Goal: Transaction & Acquisition: Purchase product/service

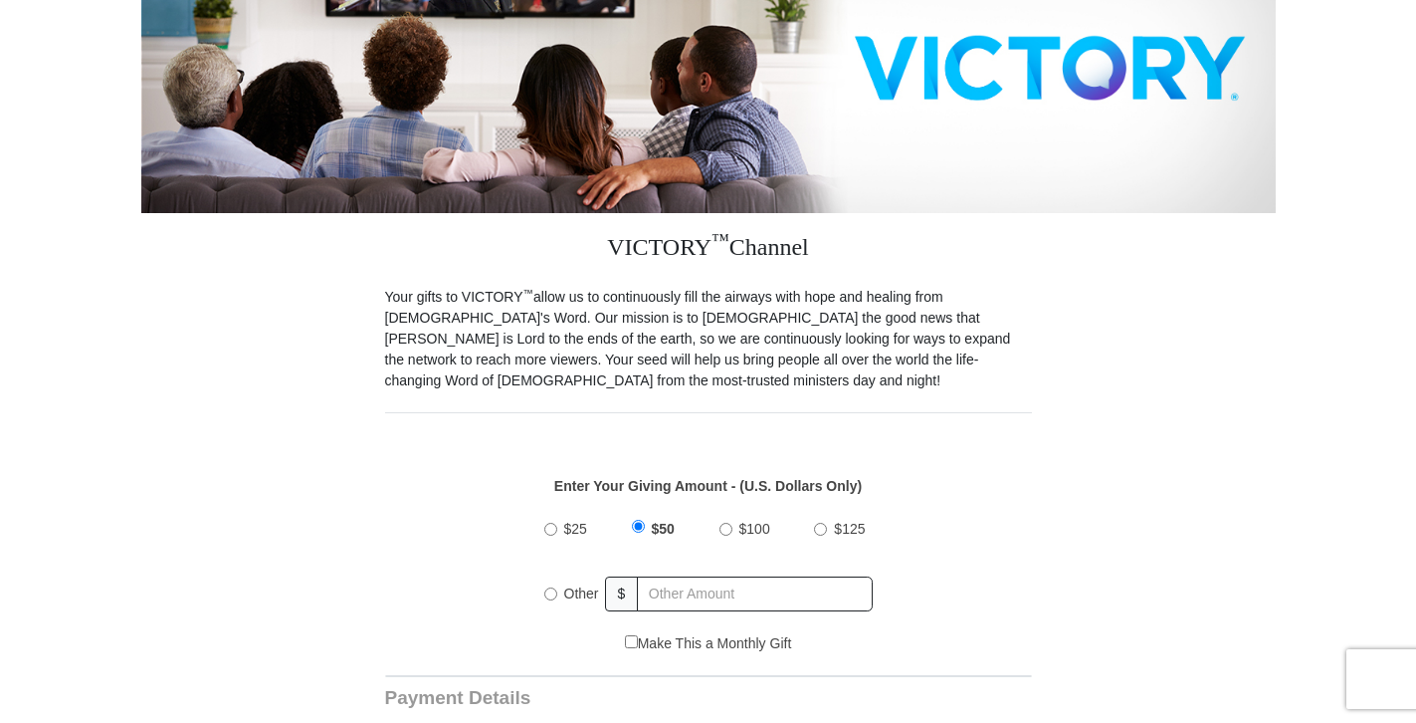
scroll to position [329, 0]
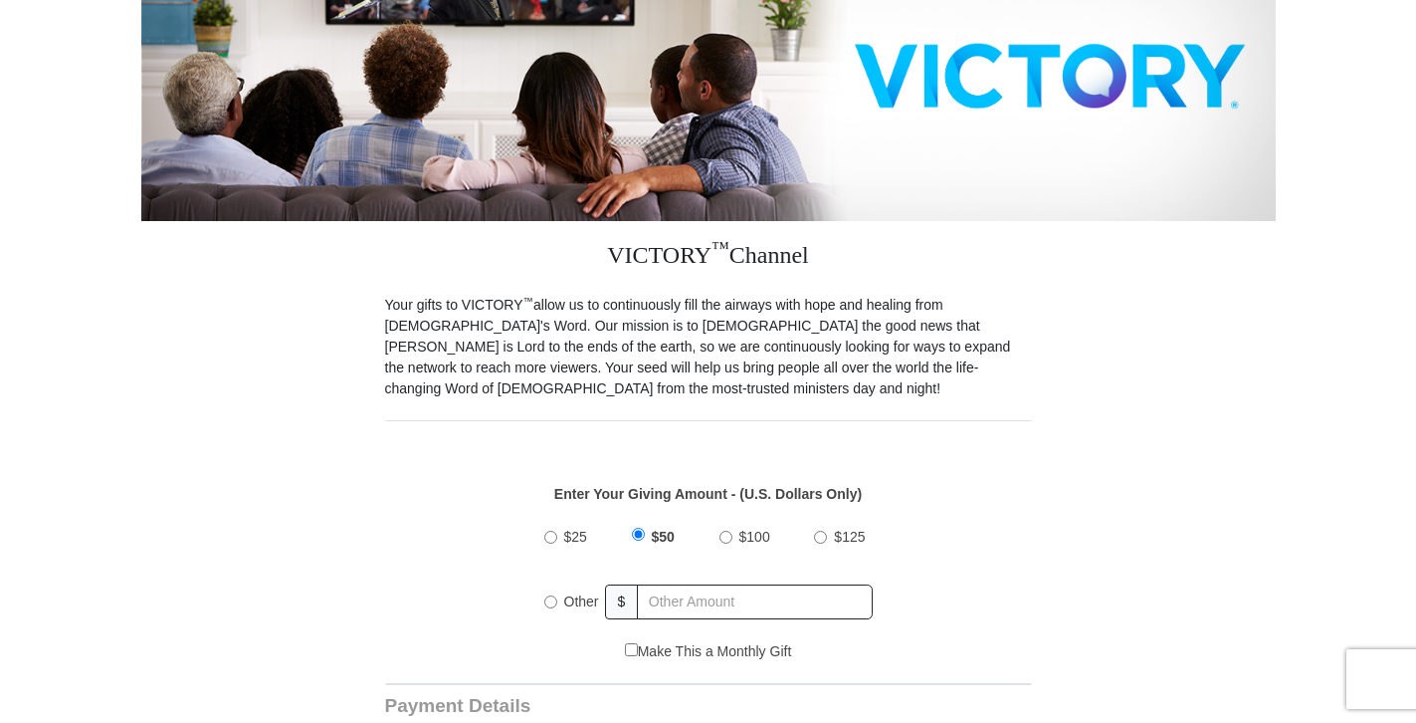
click at [552, 595] on input "Other" at bounding box center [550, 601] width 13 height 13
radio input "true"
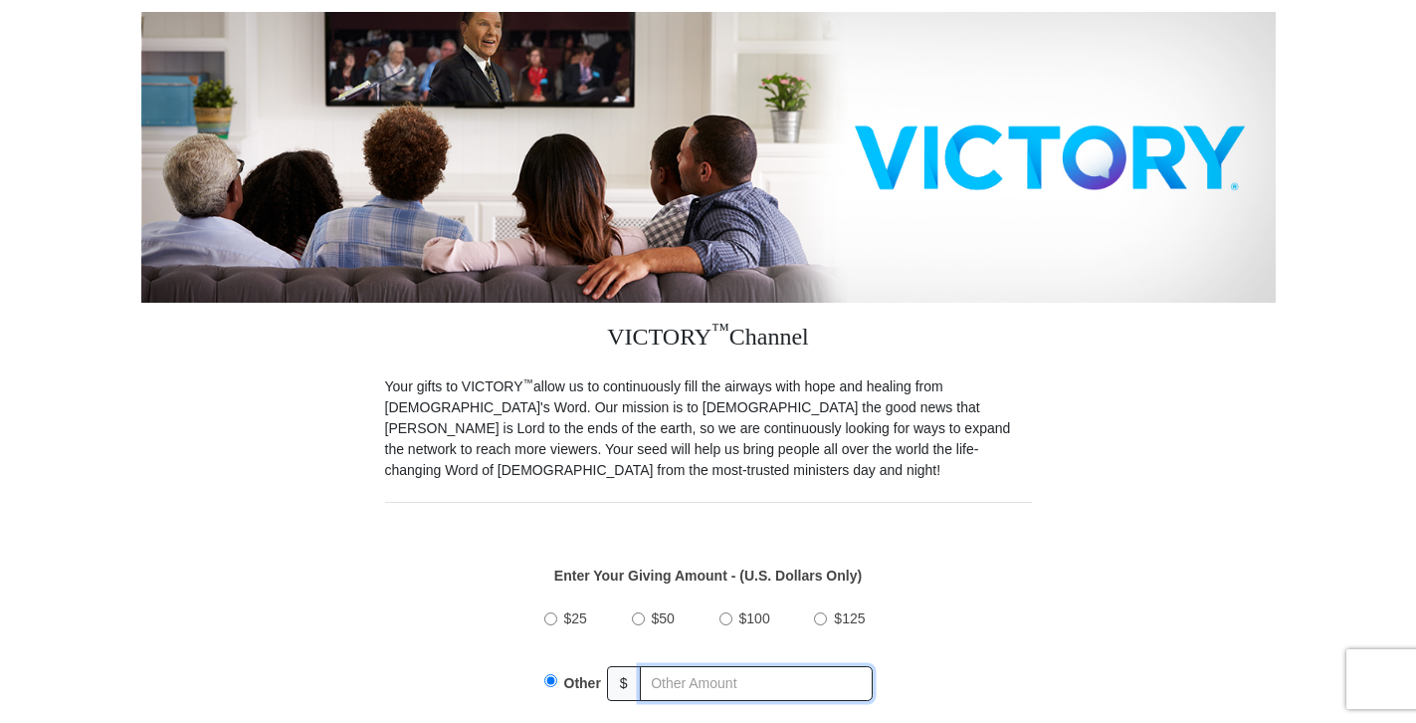
scroll to position [299, 0]
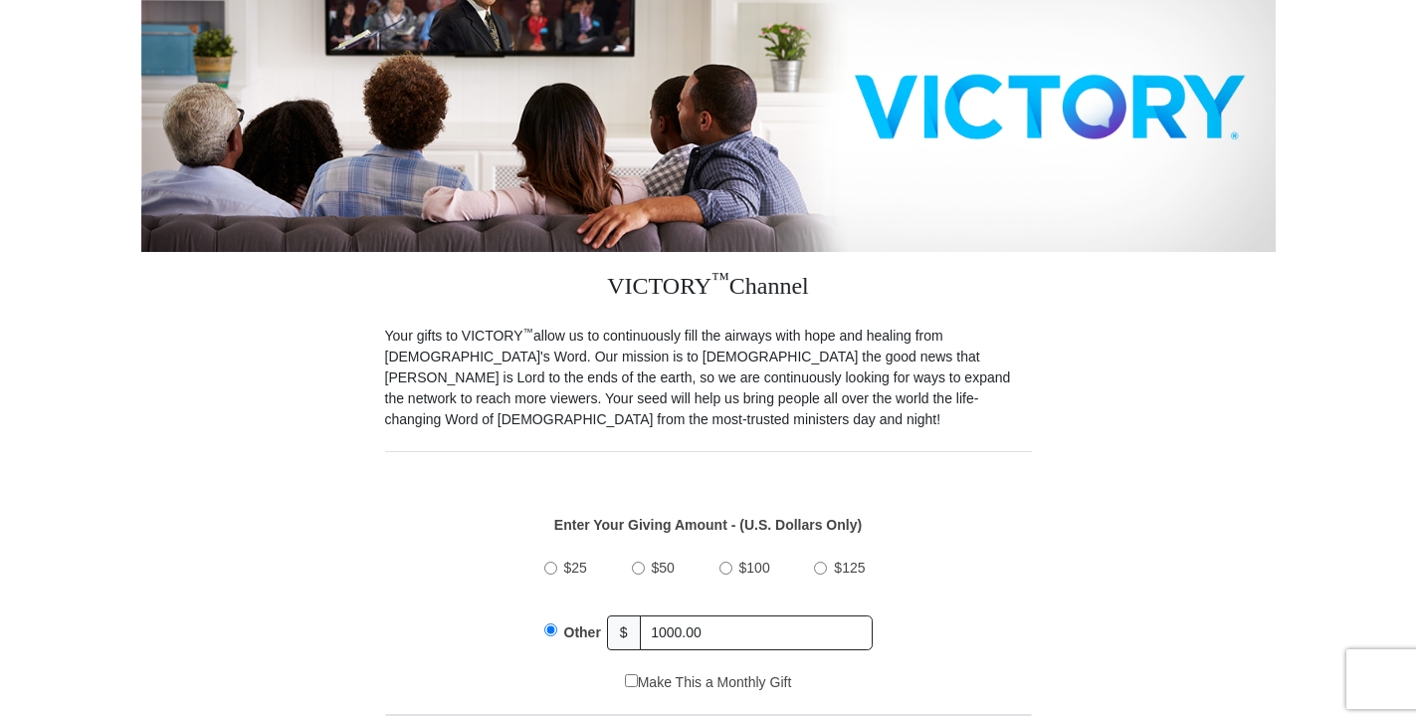
click at [908, 515] on p "Enter Your Giving Amount - (U.S. Dollars Only)" at bounding box center [708, 525] width 626 height 21
click at [704, 615] on input "1000.00" at bounding box center [756, 632] width 233 height 35
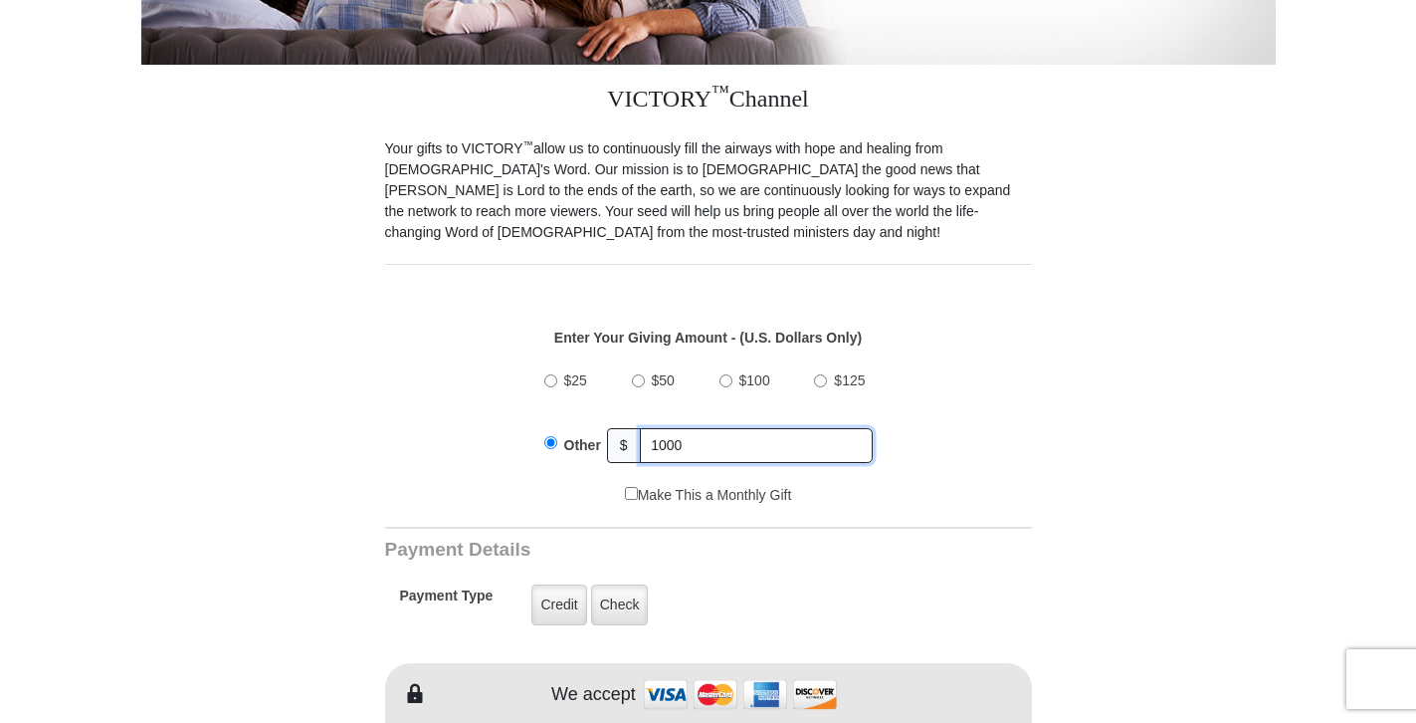
scroll to position [498, 0]
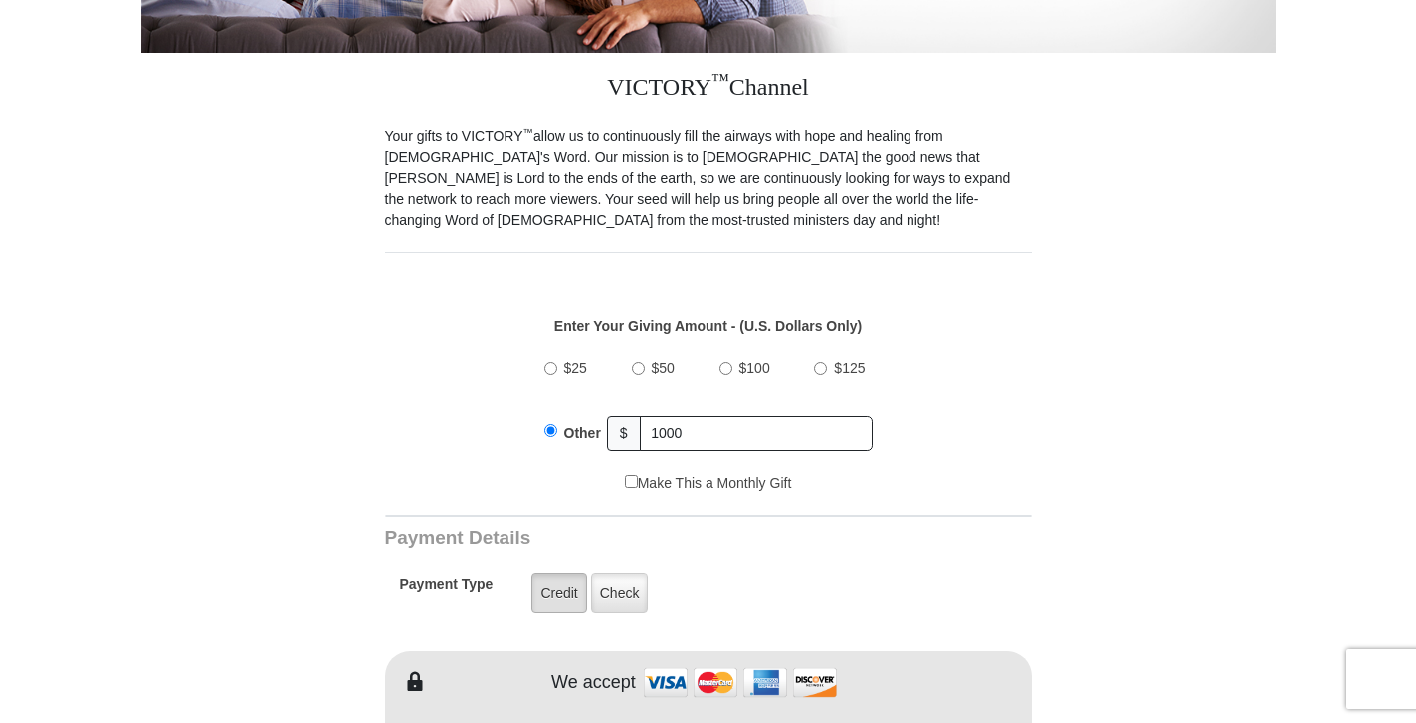
click at [566, 572] on label "Credit" at bounding box center [559, 592] width 55 height 41
click at [0, 0] on input "Credit" at bounding box center [0, 0] width 0 height 0
click at [660, 416] on input "1000" at bounding box center [756, 433] width 233 height 35
click at [836, 416] on input "1,0" at bounding box center [756, 433] width 233 height 35
type input "1"
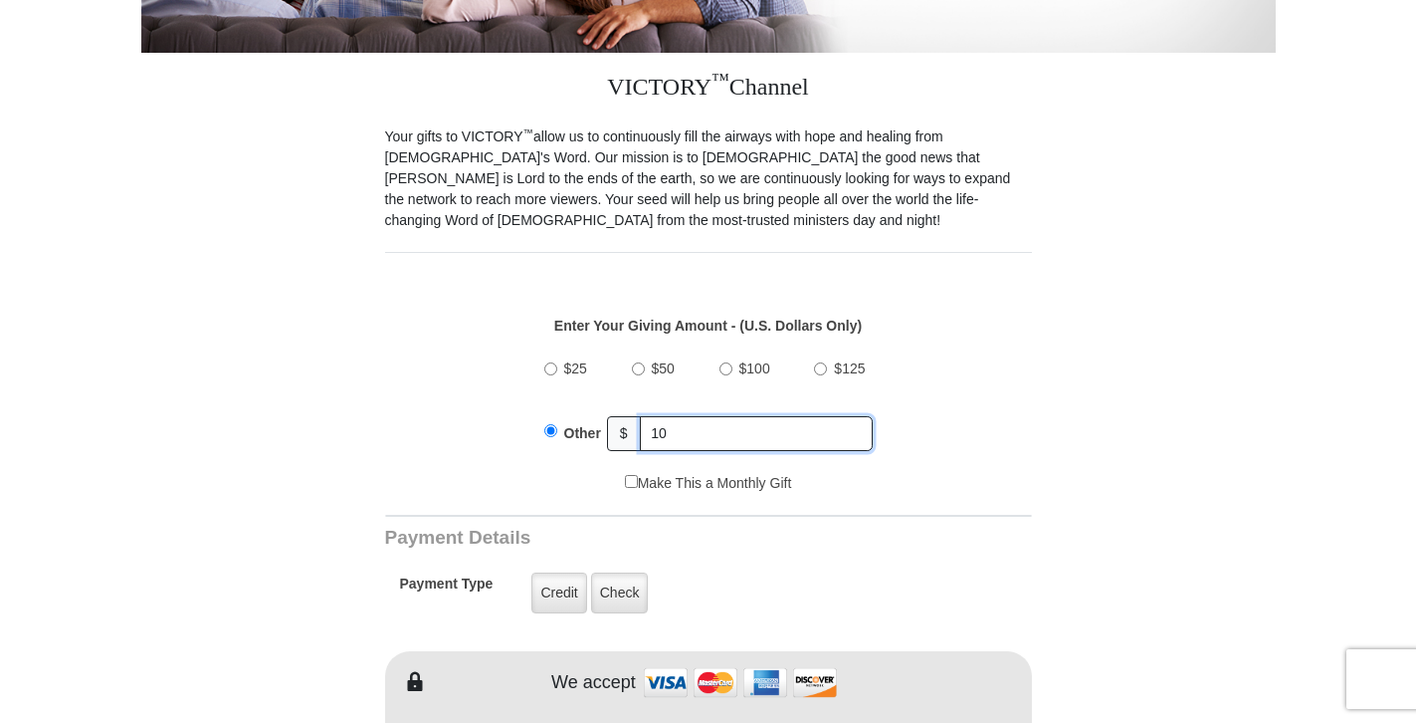
type input "1"
click at [763, 416] on input "text" at bounding box center [756, 433] width 233 height 35
type input "1000"
click at [564, 572] on label "Credit" at bounding box center [559, 592] width 55 height 41
click at [0, 0] on input "Credit" at bounding box center [0, 0] width 0 height 0
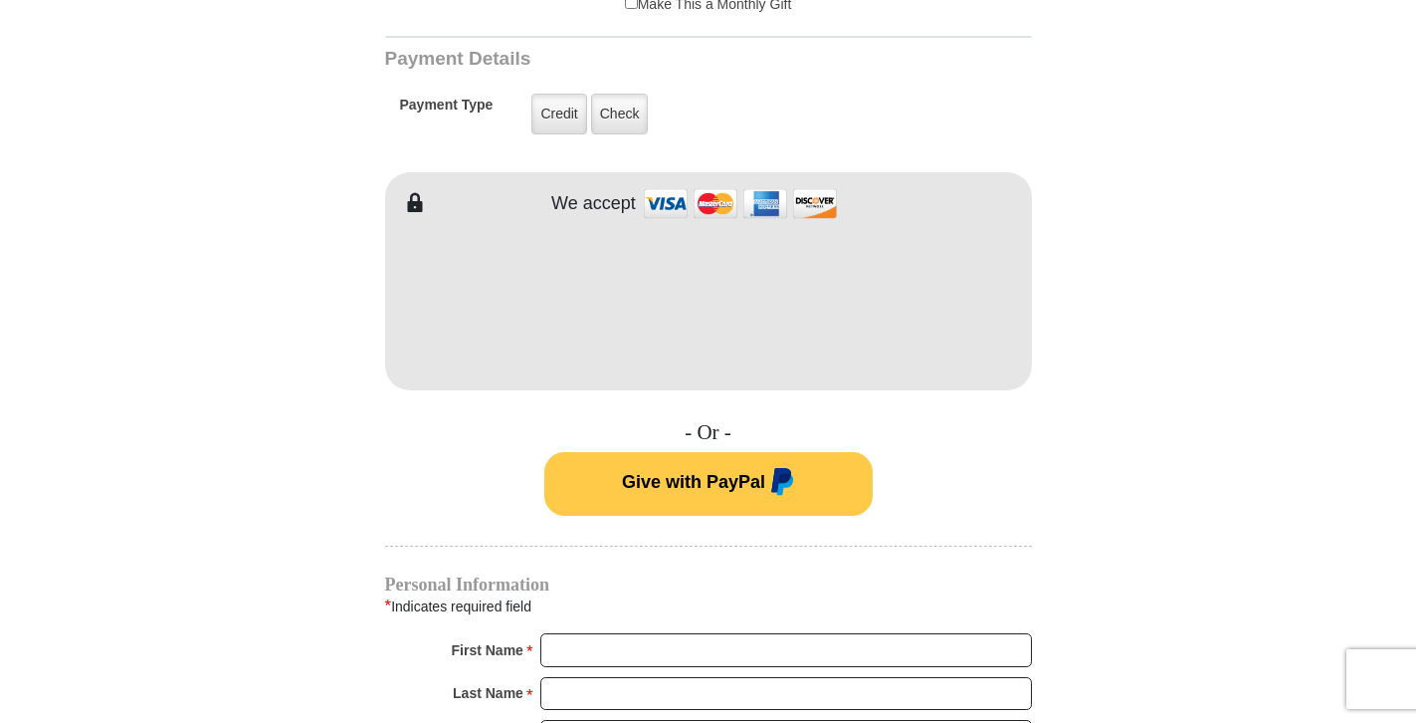
scroll to position [995, 0]
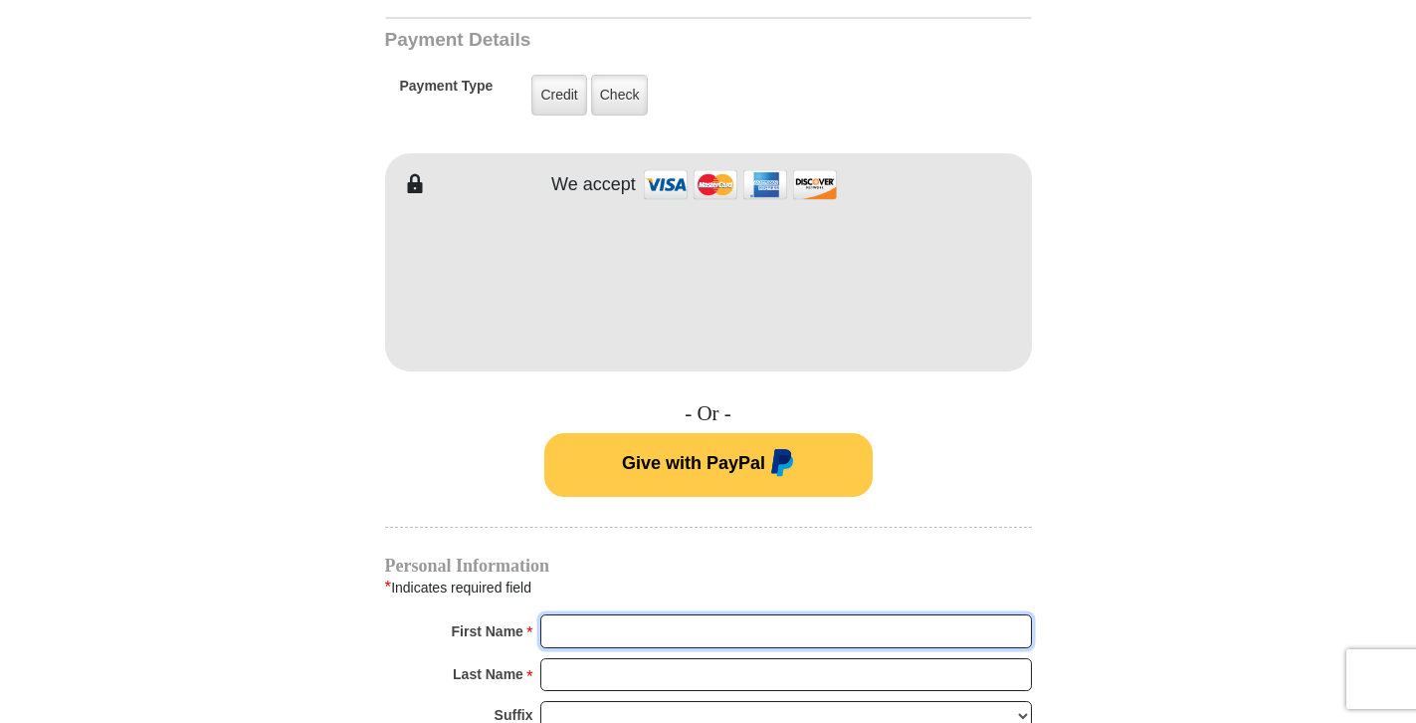
click at [998, 614] on input "First Name *" at bounding box center [786, 631] width 492 height 34
type input "[PERSON_NAME]"
click at [754, 658] on input "Last Name *" at bounding box center [786, 675] width 492 height 34
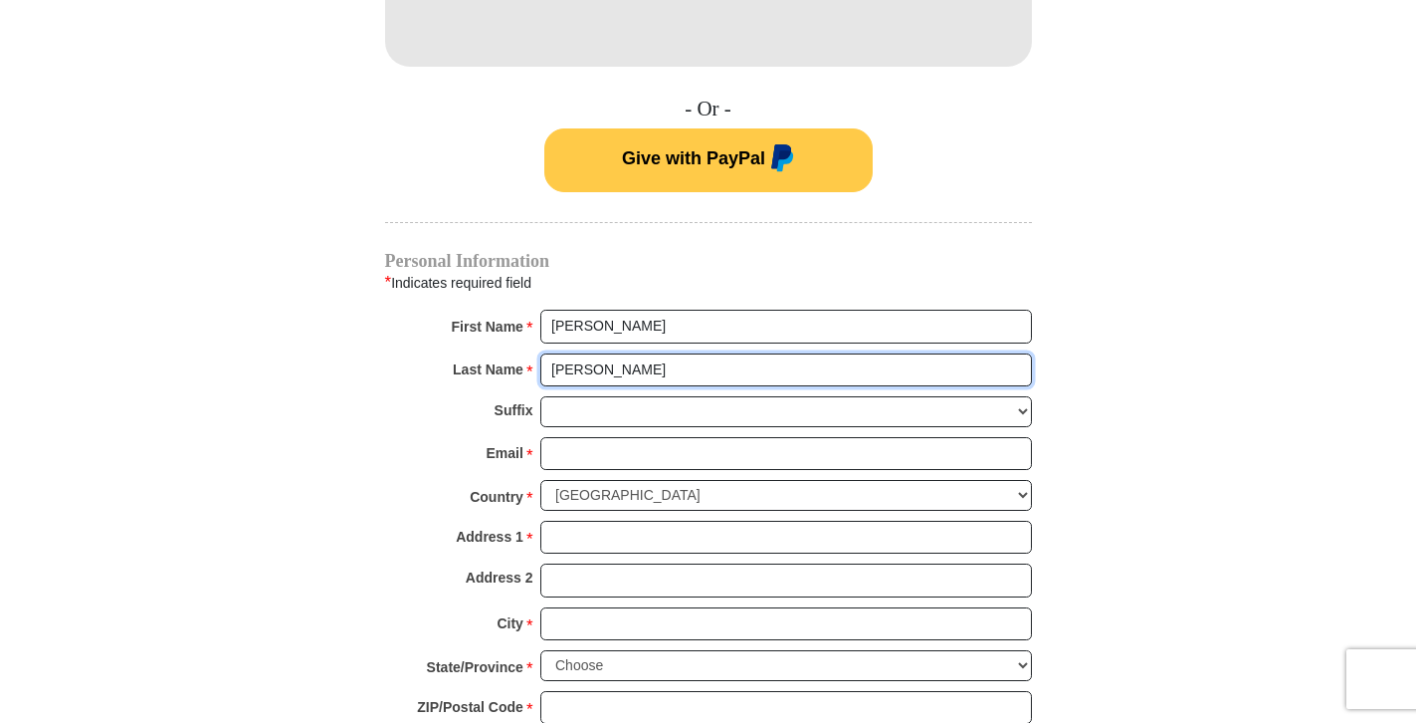
scroll to position [1394, 0]
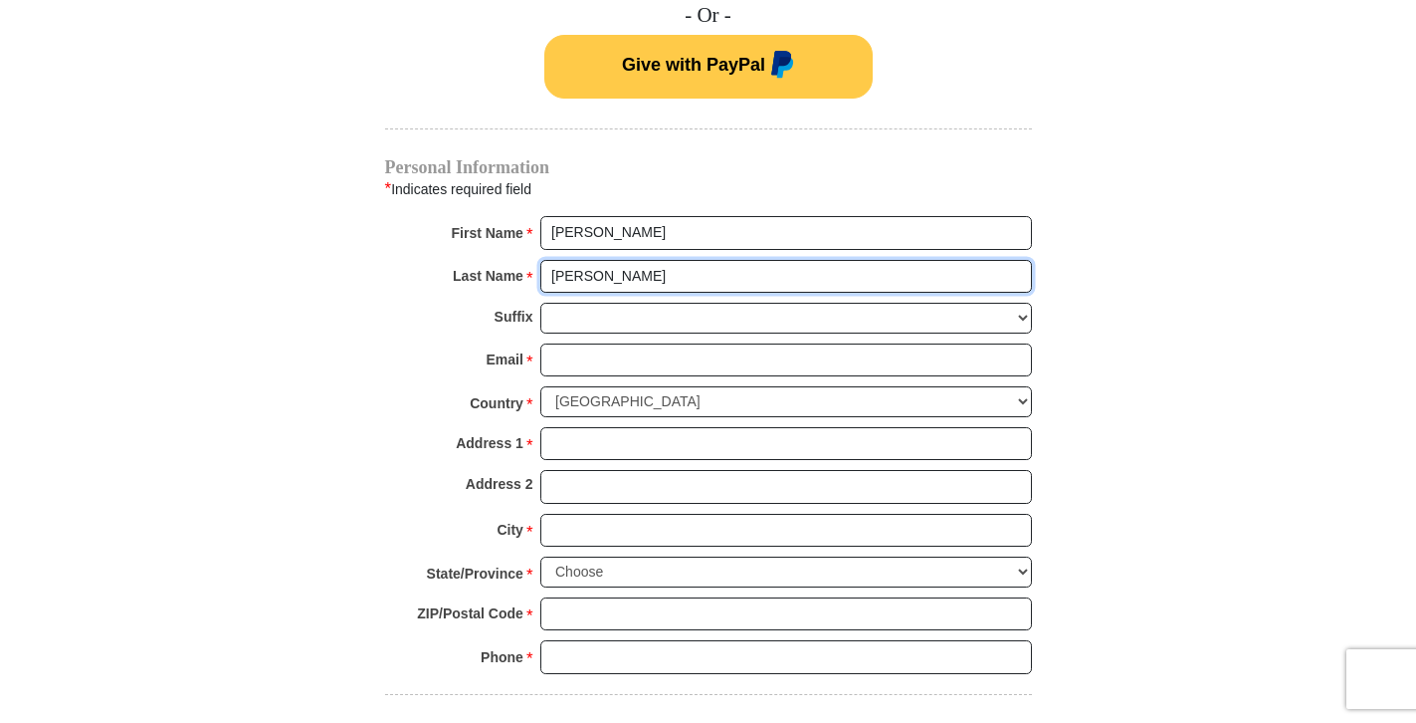
type input "[PERSON_NAME]"
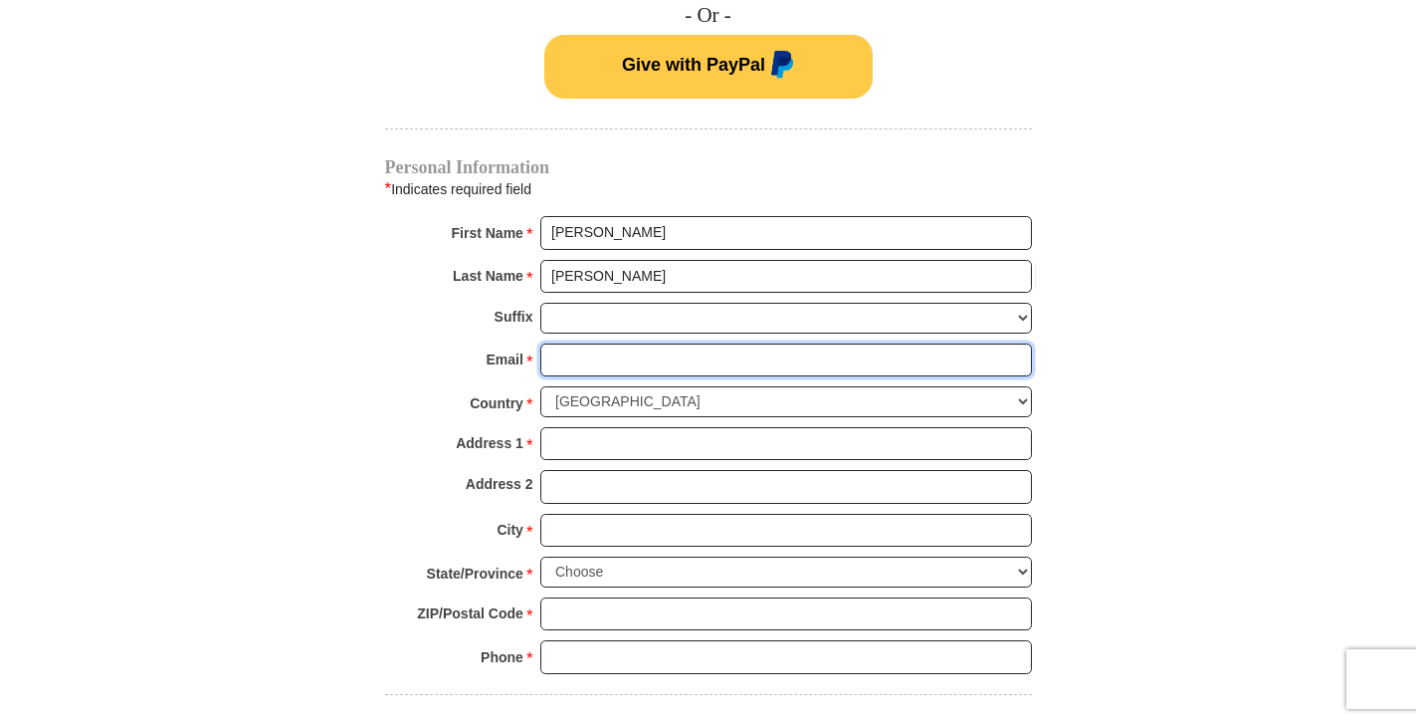
click at [748, 343] on input "Email *" at bounding box center [786, 360] width 492 height 34
type input "[EMAIL_ADDRESS][DOMAIN_NAME]"
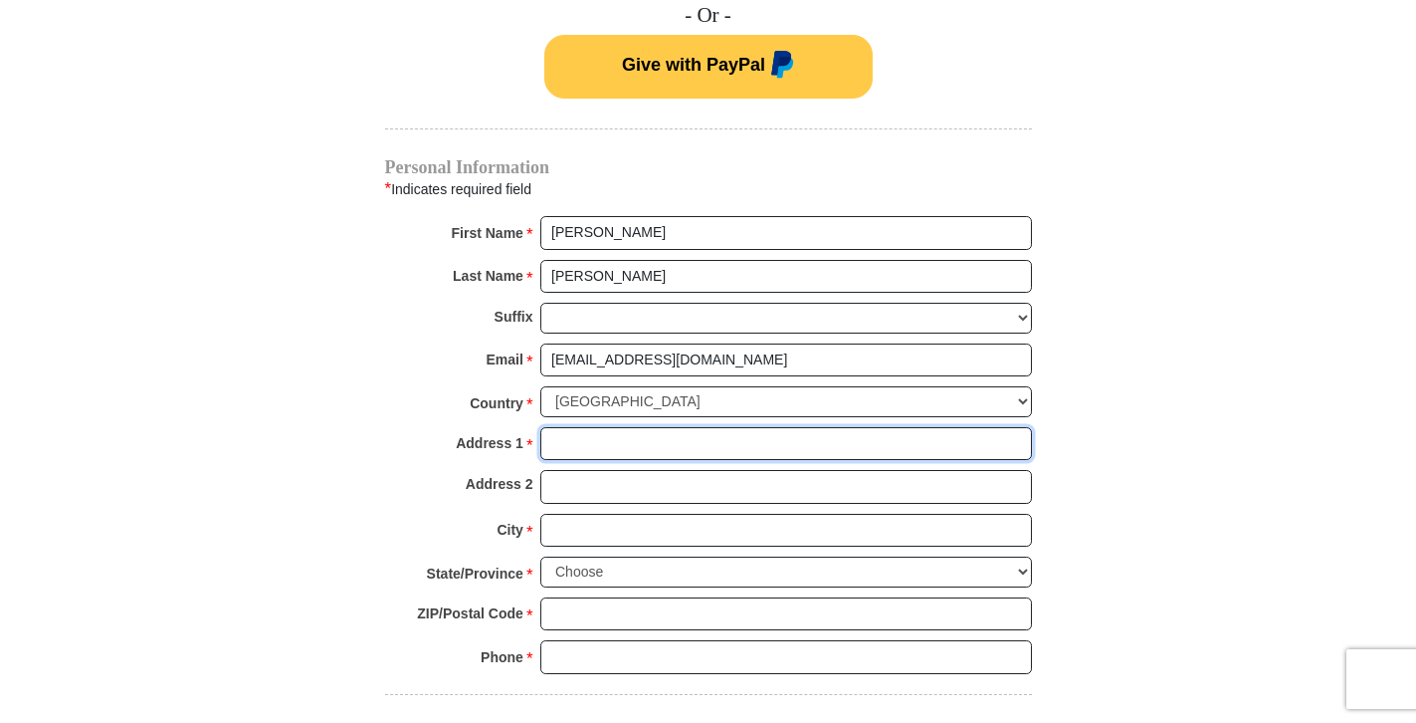
type input "[STREET_ADDRESS][PERSON_NAME]"
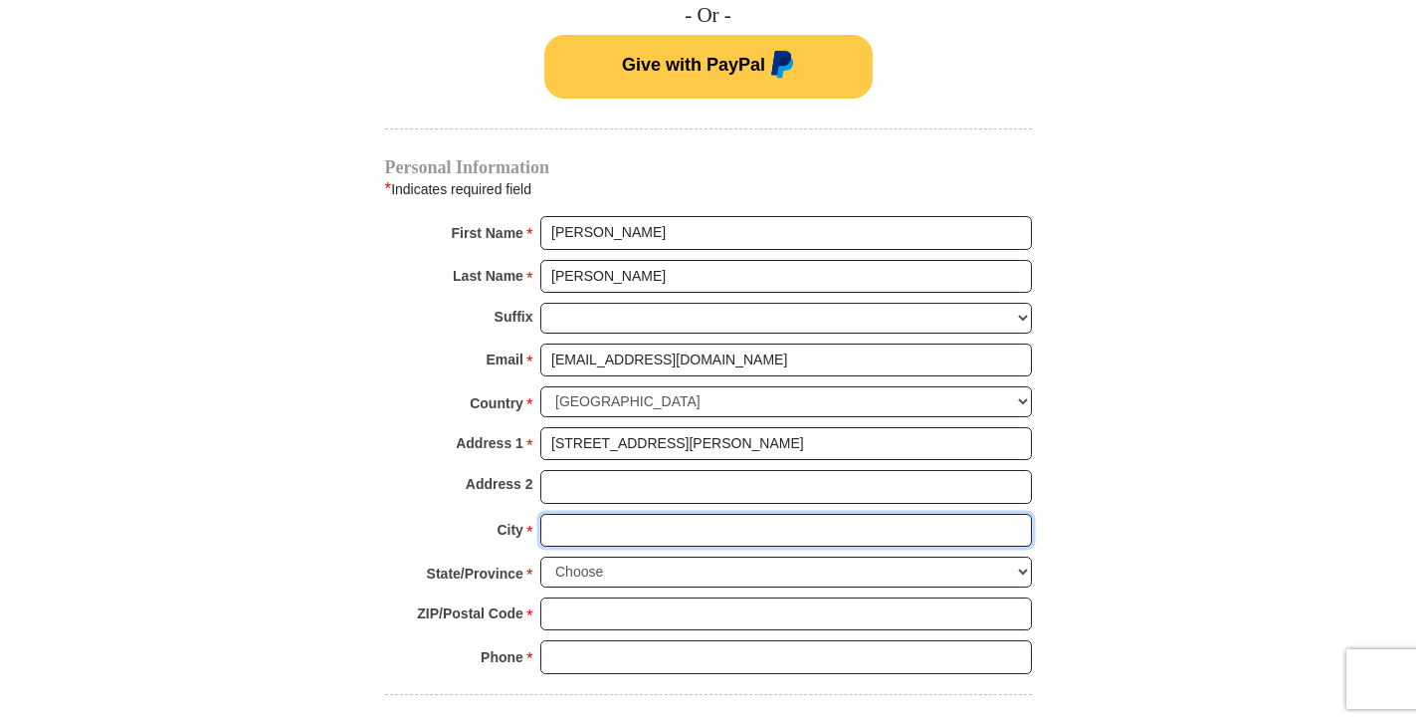
type input "[GEOGRAPHIC_DATA]"
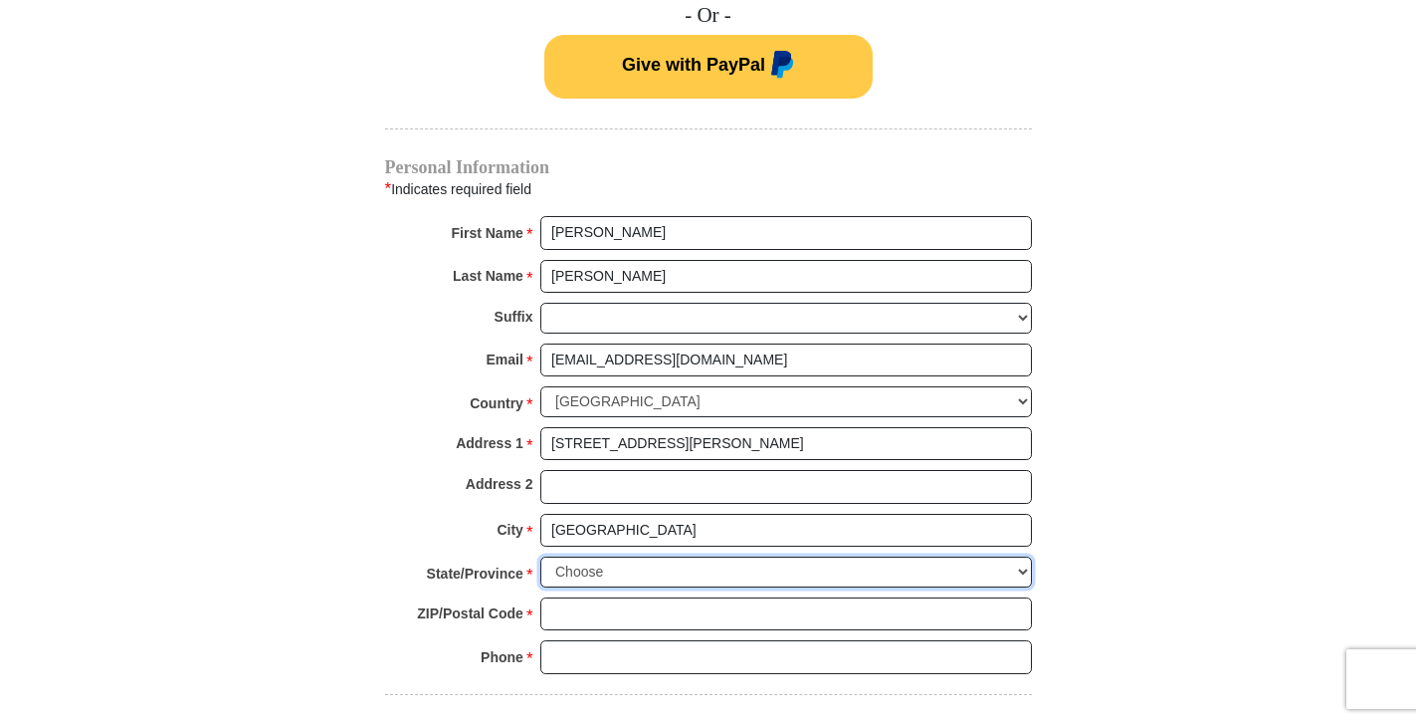
select select "WI"
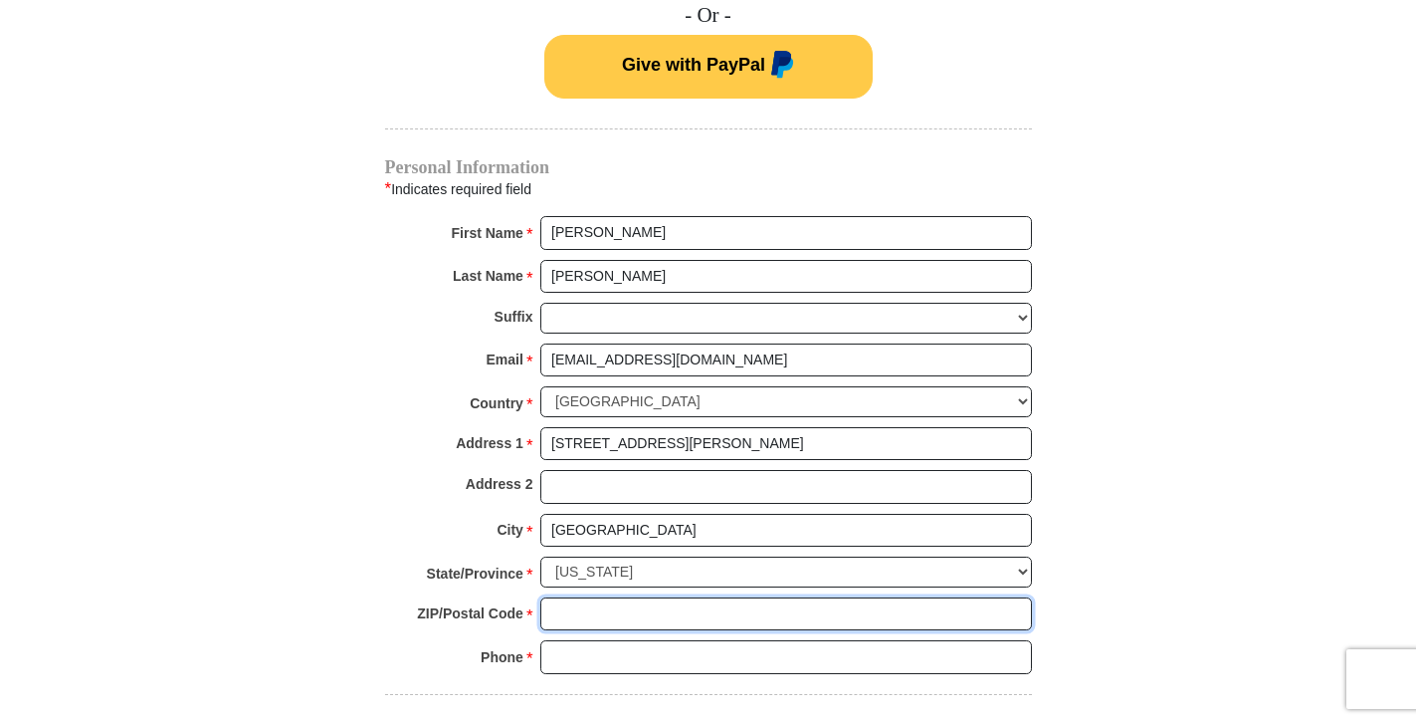
type input "53095"
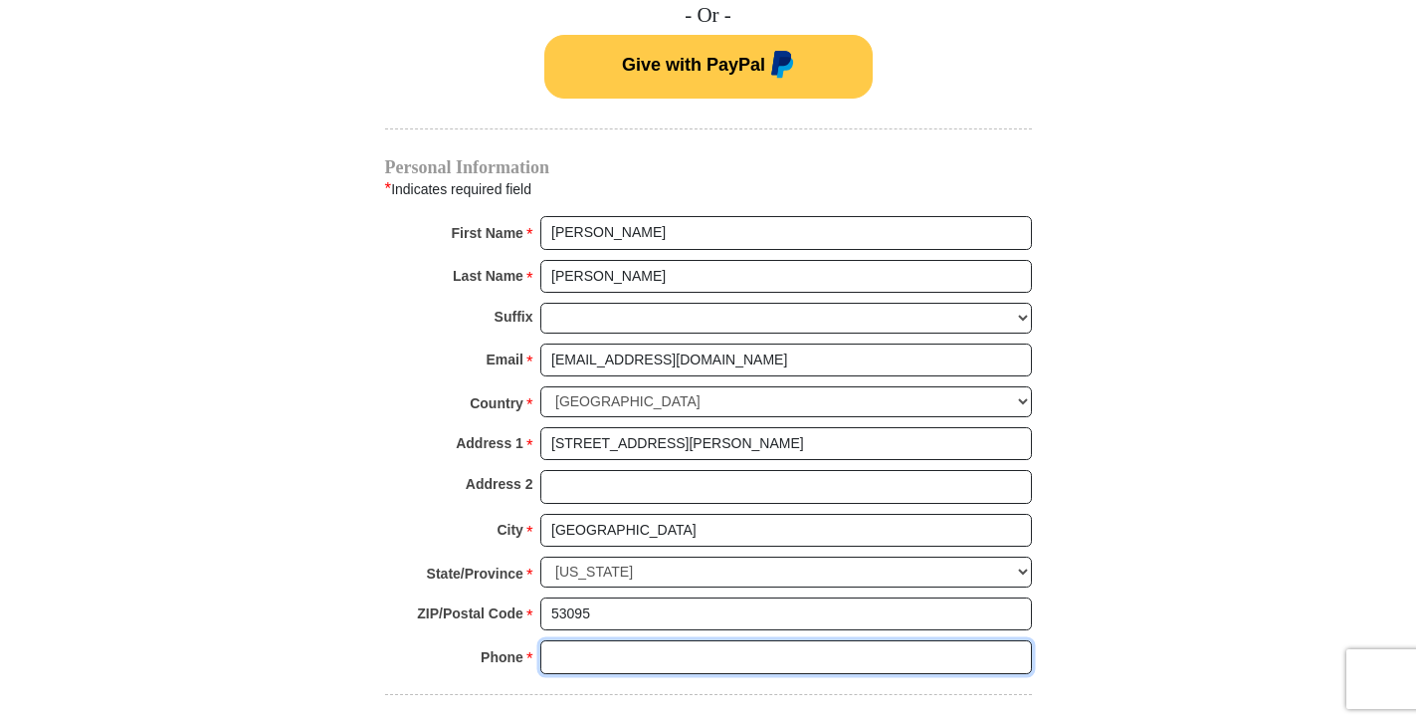
type input "2628538846"
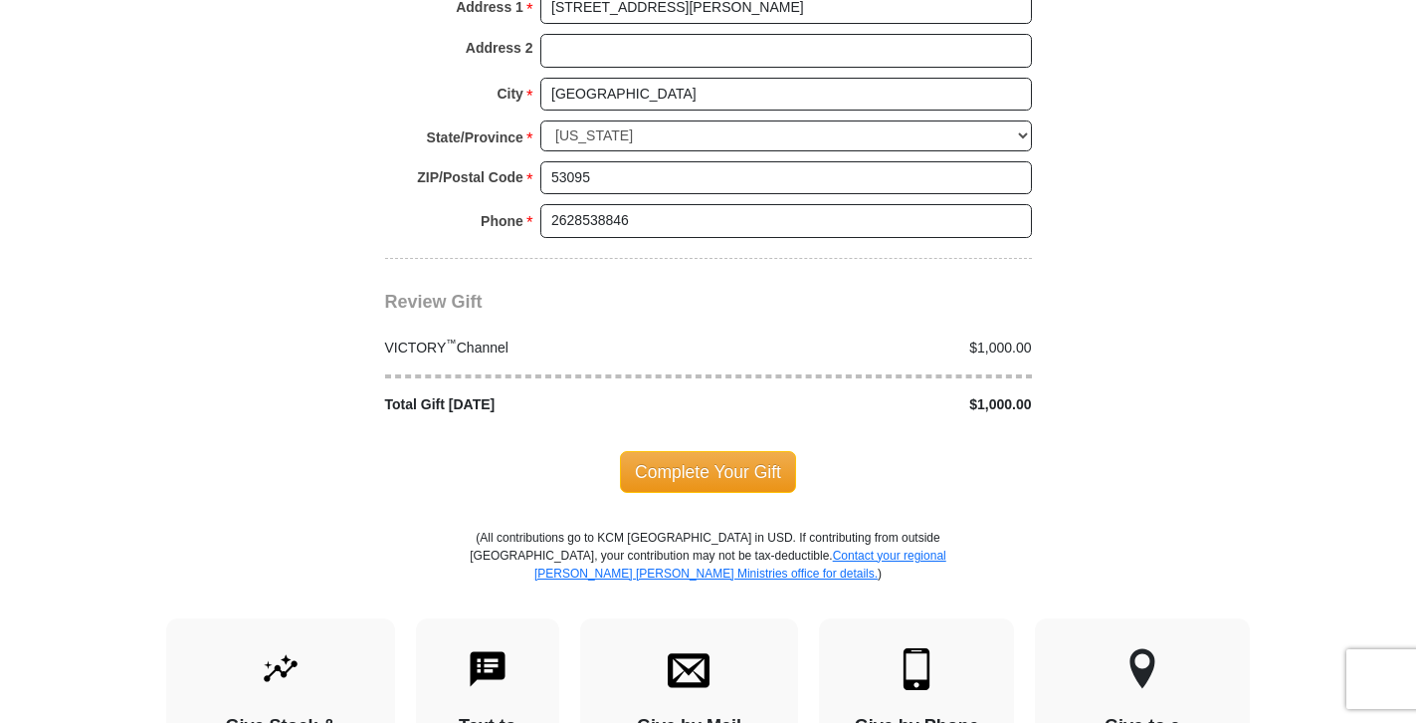
scroll to position [1891, 0]
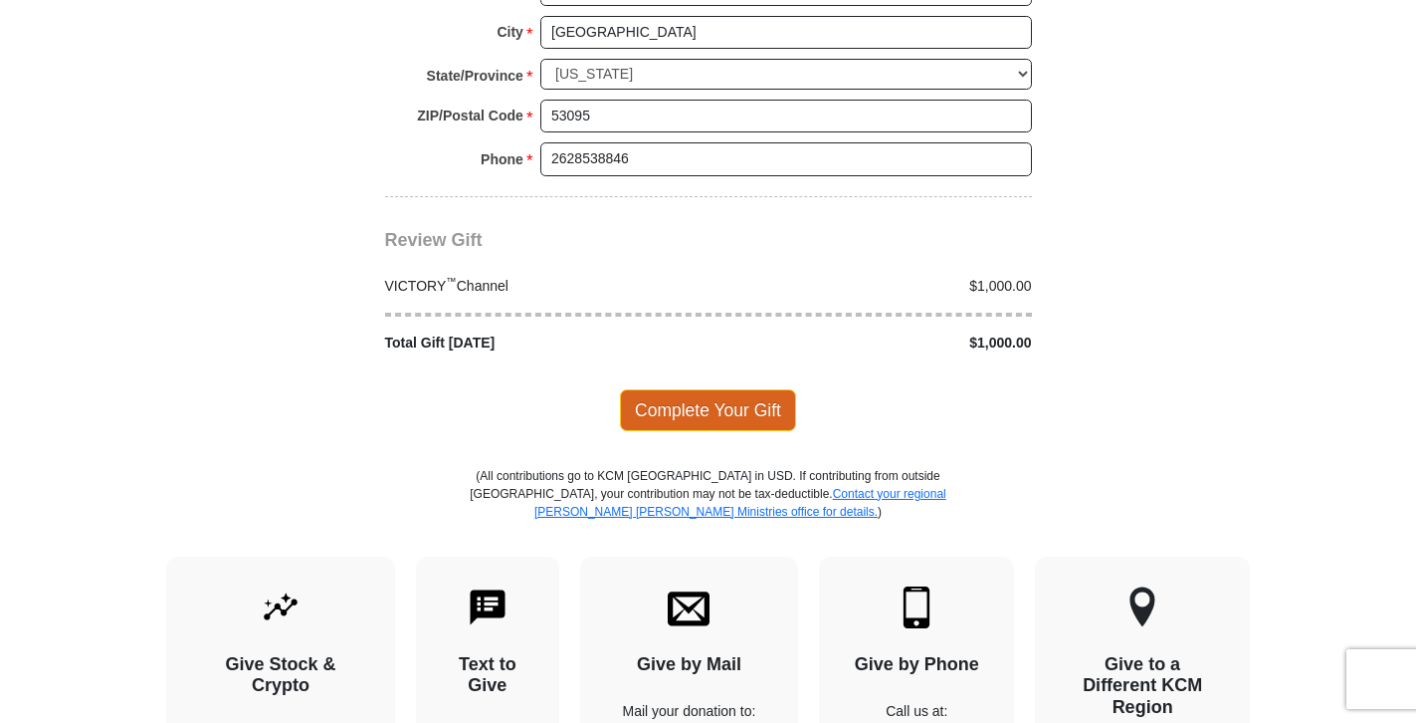
click at [725, 389] on span "Complete Your Gift" at bounding box center [708, 410] width 176 height 42
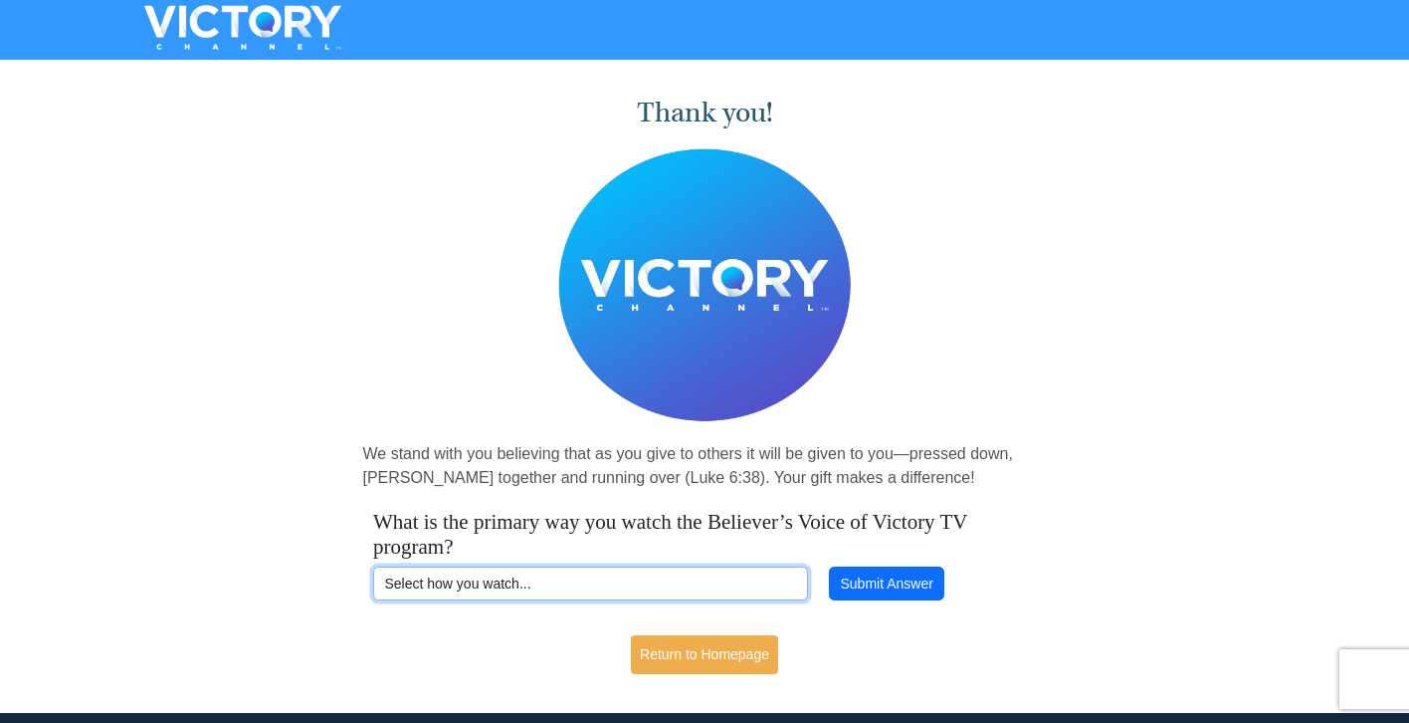
click at [724, 575] on select "Select how you watch... Daystar Morning Daystar Evening KCM.org GoVictory.com V…" at bounding box center [590, 583] width 435 height 34
click at [621, 577] on select "Select how you watch... Daystar Morning Daystar Evening KCM.org GoVictory.com V…" at bounding box center [590, 583] width 435 height 34
select select "ROKU"
click at [373, 566] on select "Select how you watch... Daystar Morning Daystar Evening KCM.org GoVictory.com V…" at bounding box center [590, 583] width 435 height 34
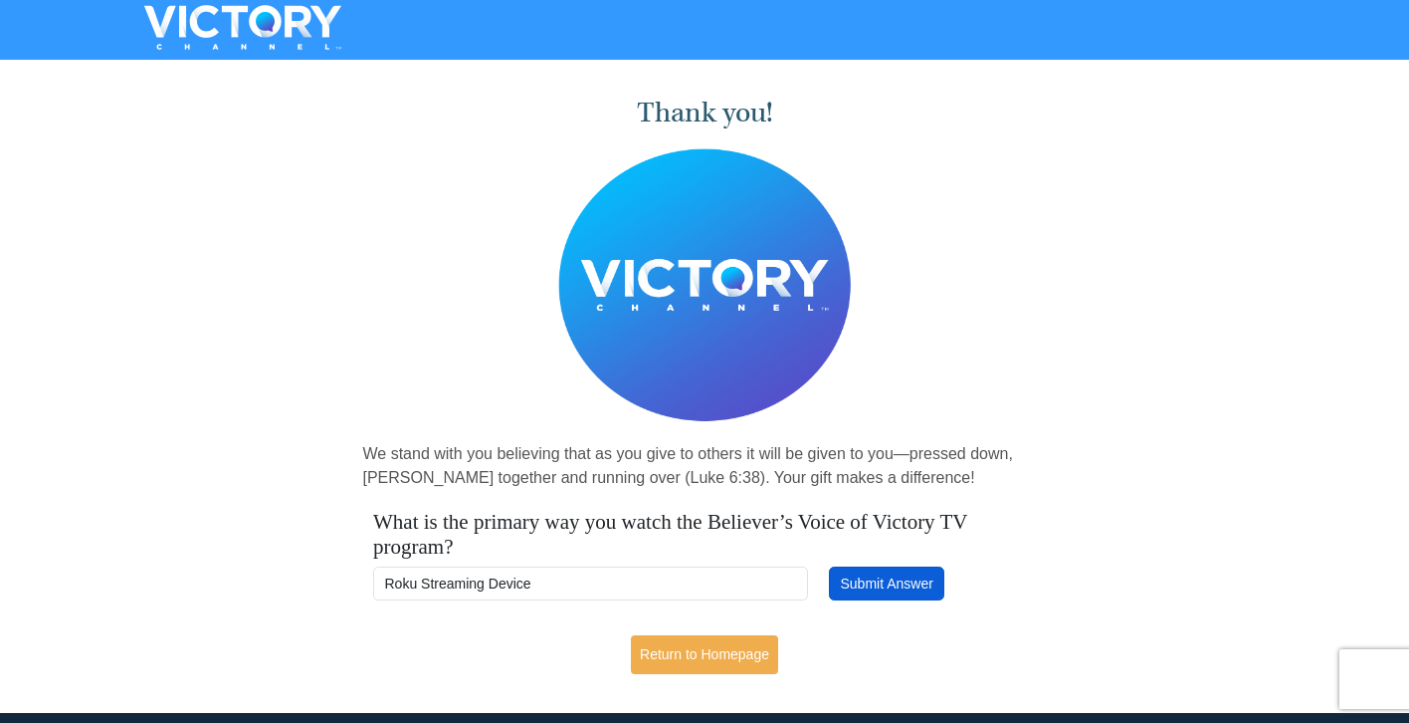
click at [857, 576] on button "Submit Answer" at bounding box center [886, 583] width 115 height 34
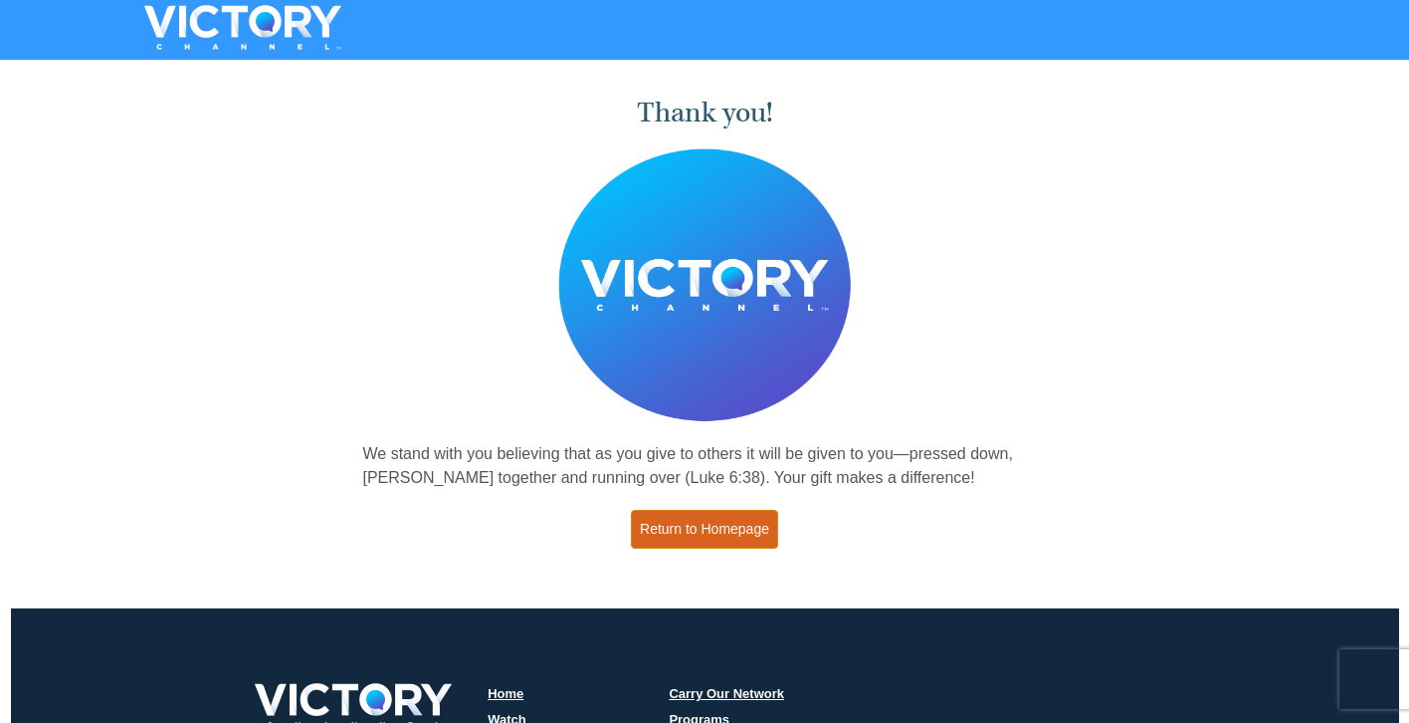
click at [743, 529] on link "Return to Homepage" at bounding box center [704, 529] width 147 height 39
